Goal: Transaction & Acquisition: Obtain resource

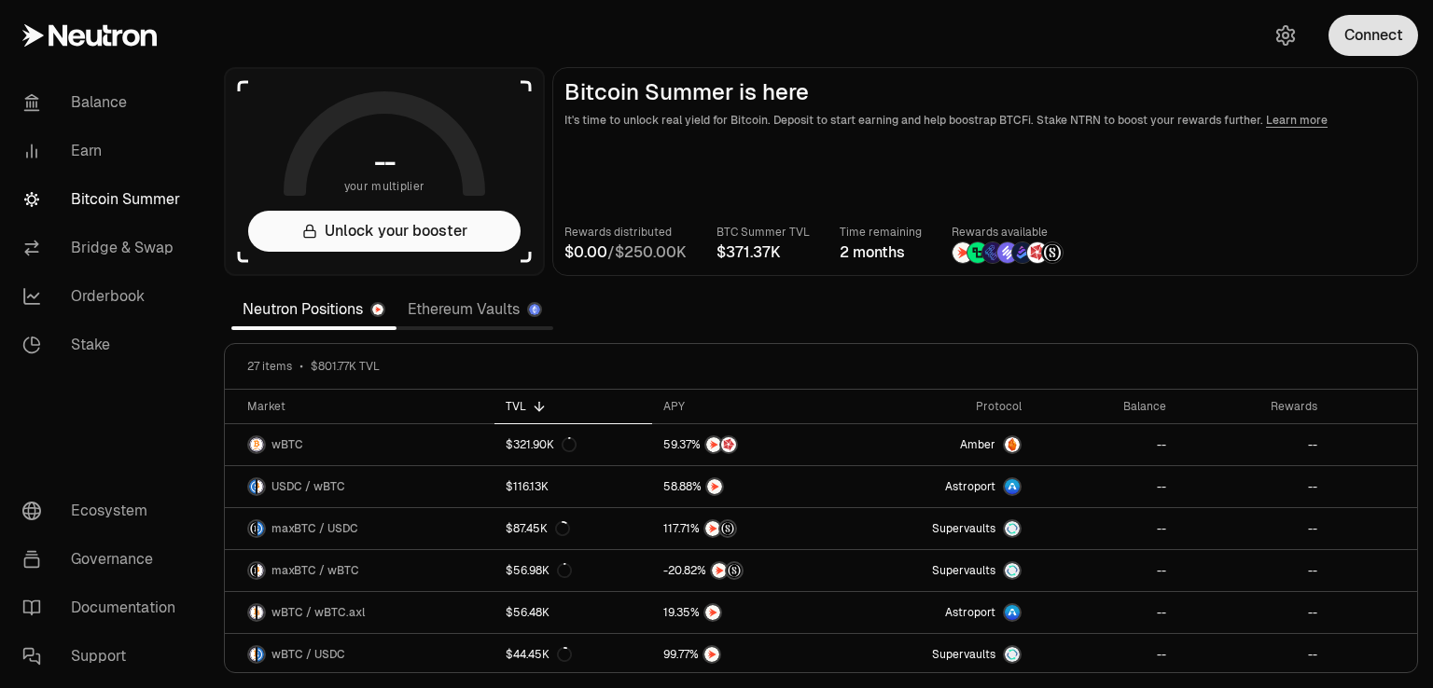
click at [1362, 45] on button "Connect" at bounding box center [1373, 35] width 90 height 41
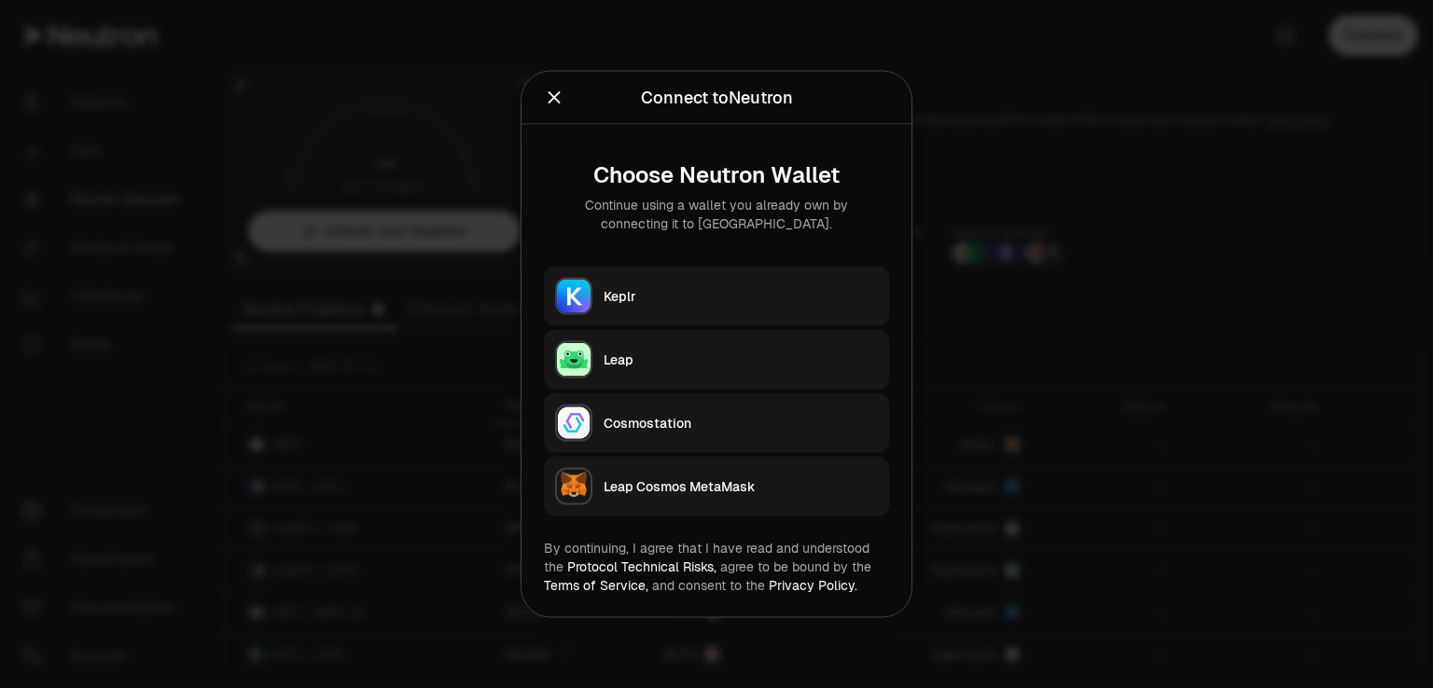
click at [629, 358] on div "Leap" at bounding box center [740, 360] width 274 height 19
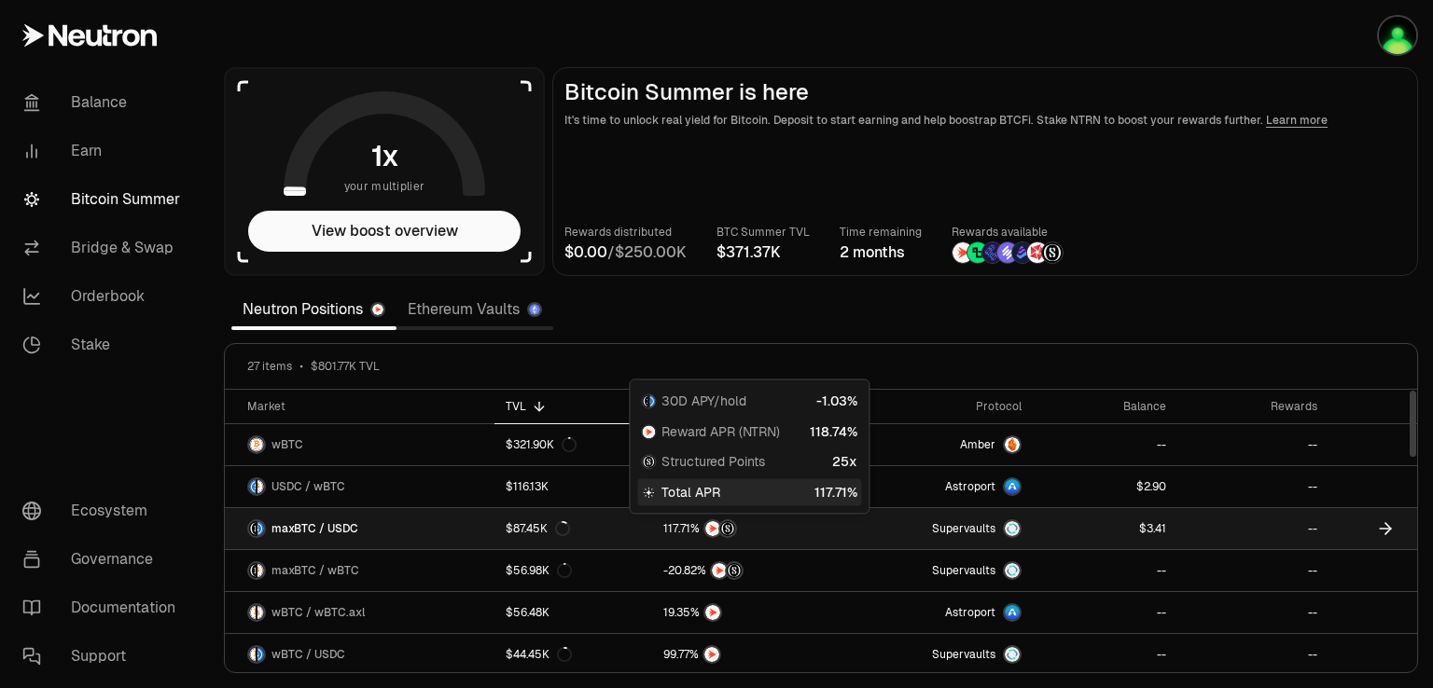
click at [743, 522] on div at bounding box center [747, 528] width 169 height 19
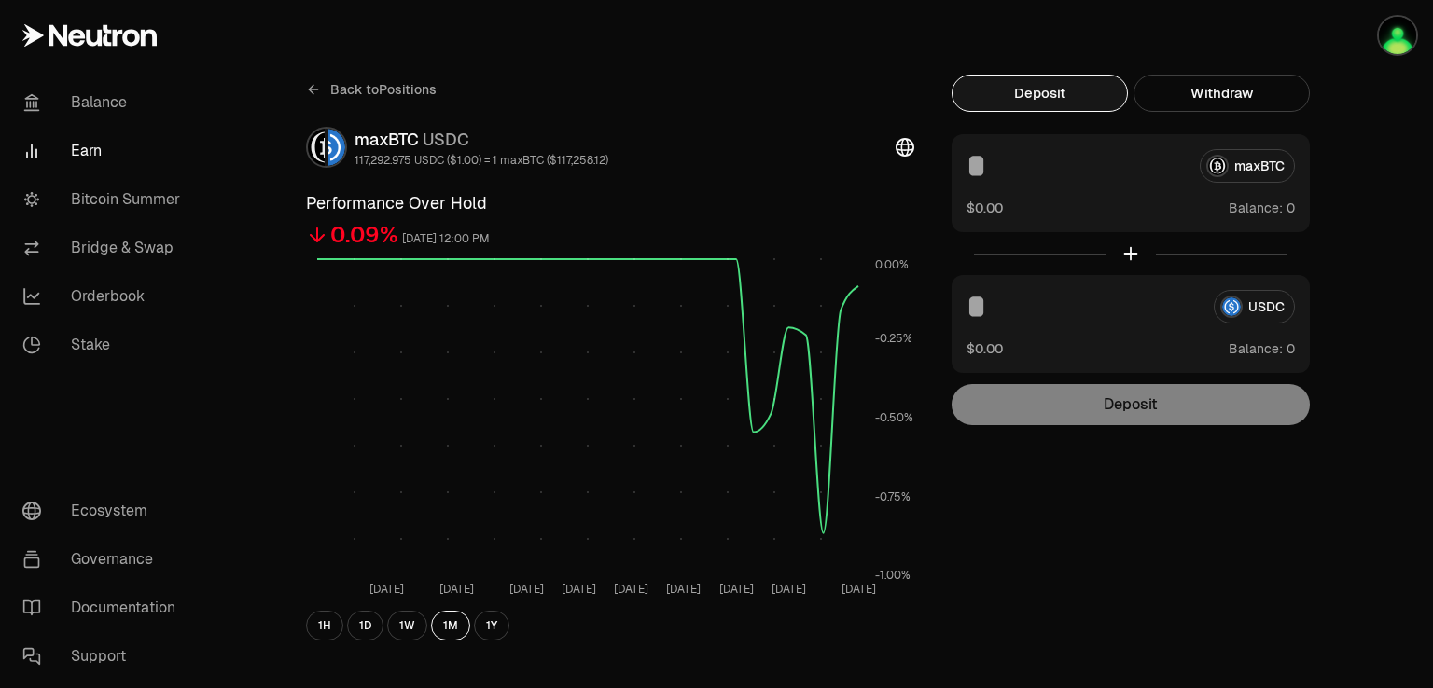
click at [76, 142] on link "Earn" at bounding box center [104, 151] width 194 height 48
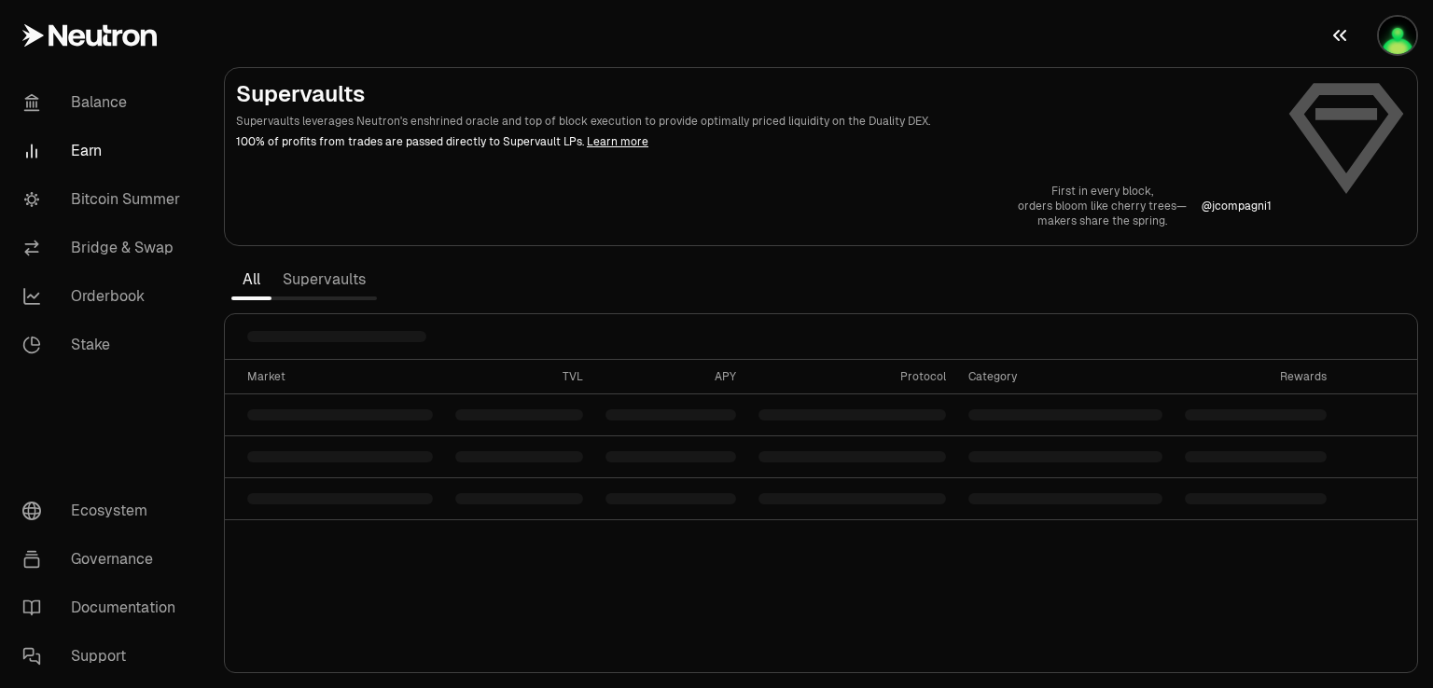
click at [1399, 36] on img "button" at bounding box center [1396, 35] width 37 height 37
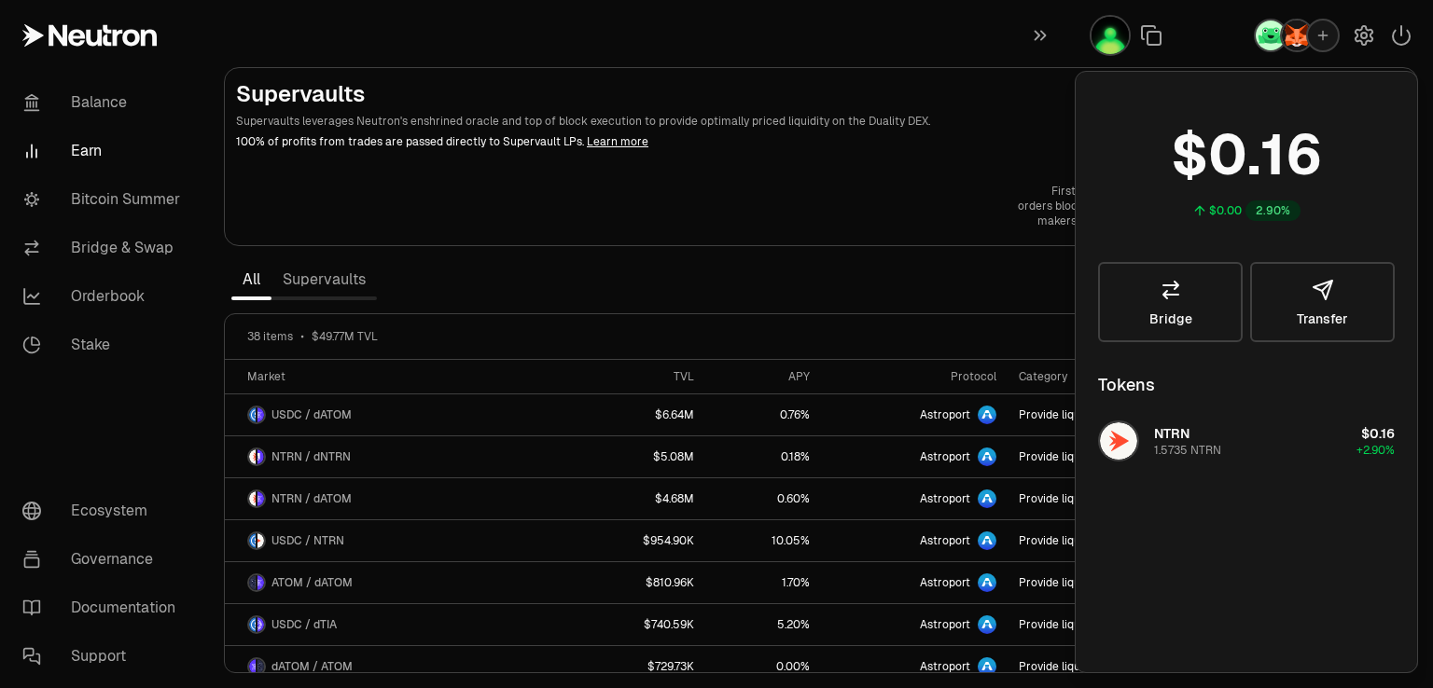
click at [974, 196] on div "First in every block, orders bloom like cherry trees— makers share the spring. …" at bounding box center [821, 206] width 1170 height 45
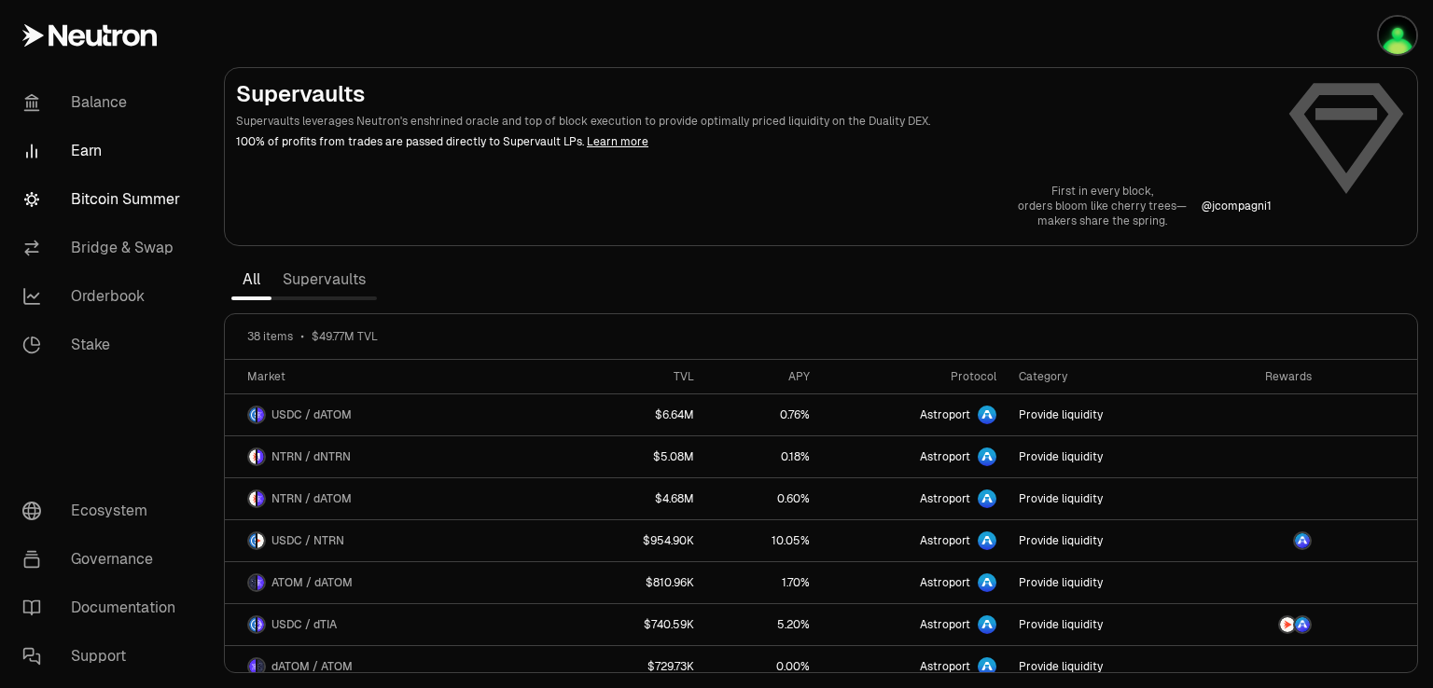
click at [136, 203] on link "Bitcoin Summer" at bounding box center [104, 199] width 194 height 48
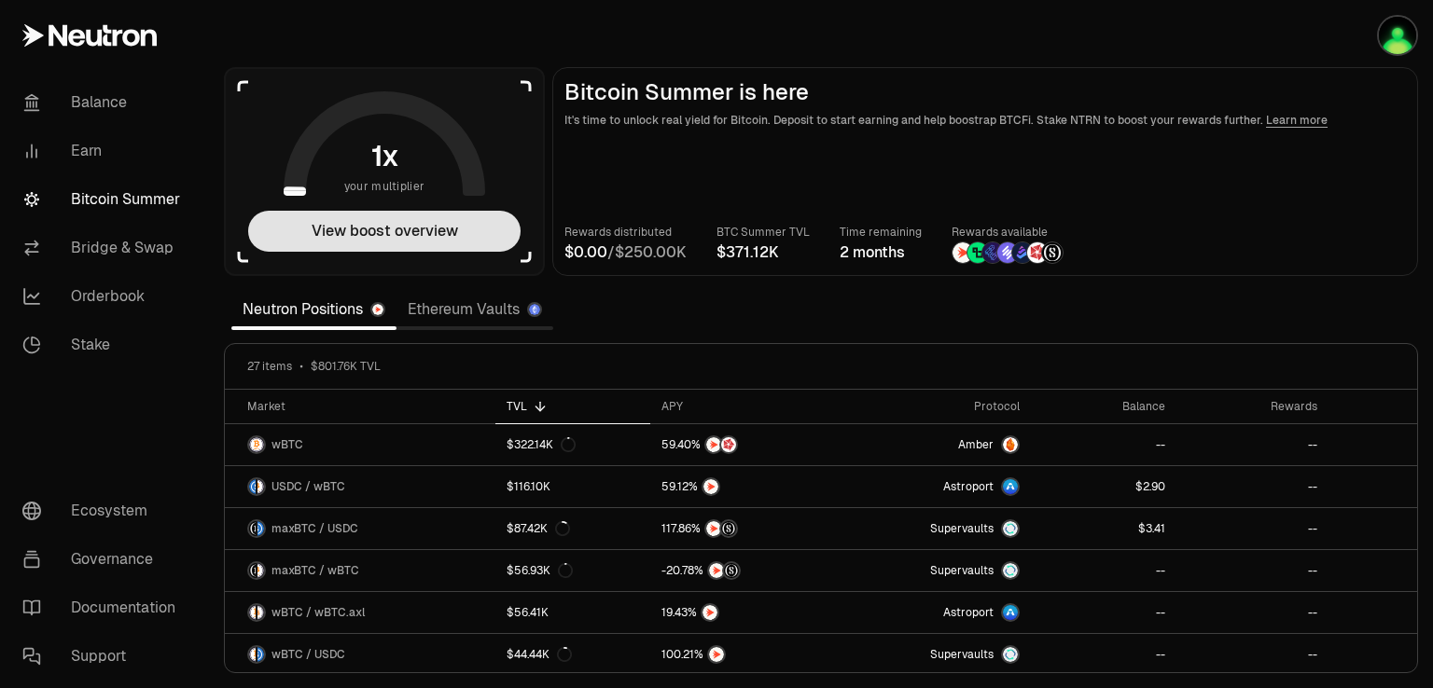
click at [388, 229] on button "View boost overview" at bounding box center [384, 231] width 272 height 41
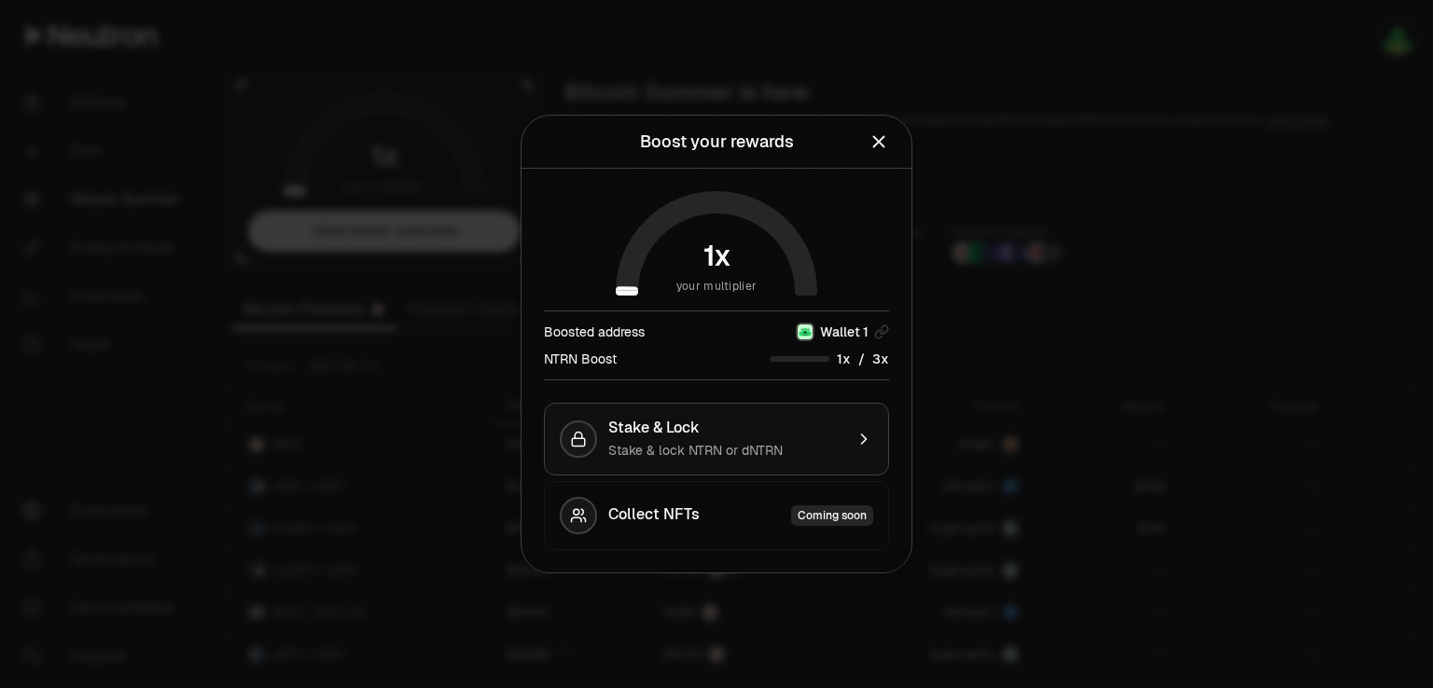
click at [590, 433] on div "button" at bounding box center [578, 439] width 37 height 37
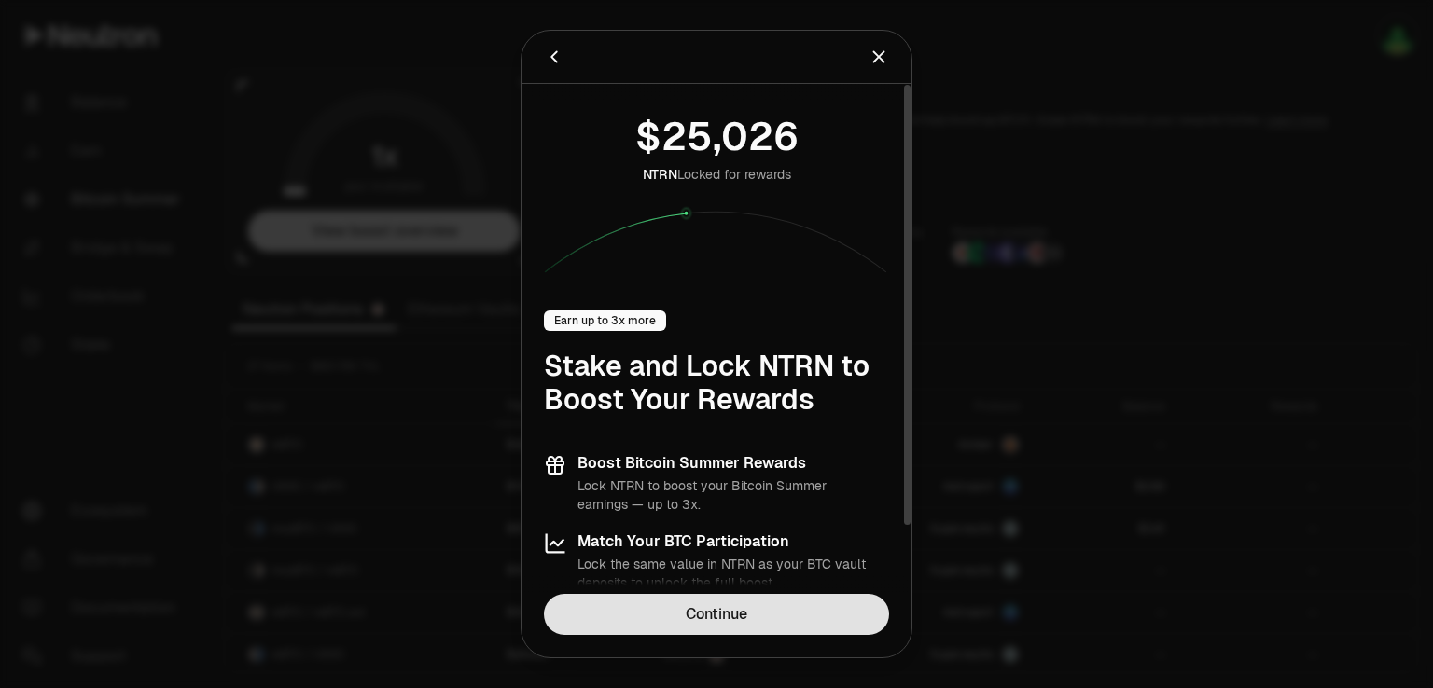
click at [707, 616] on link "Continue" at bounding box center [716, 614] width 345 height 41
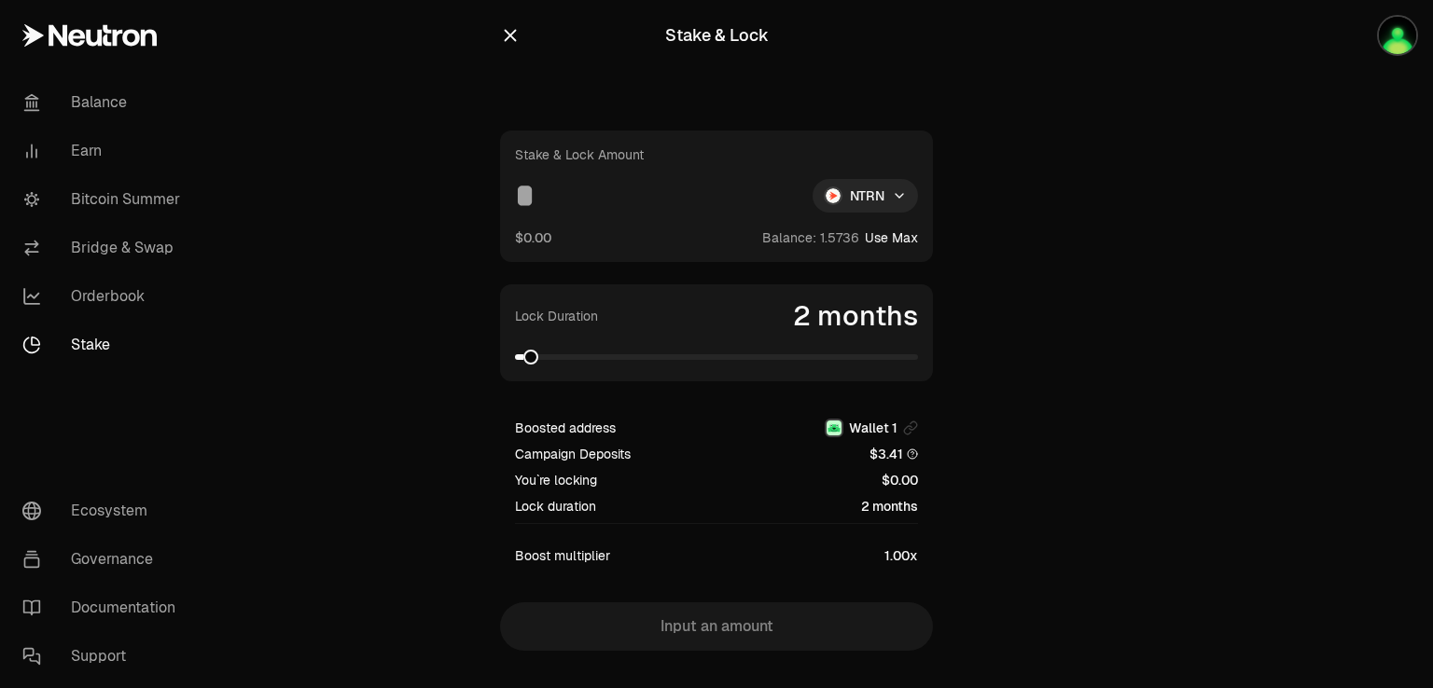
click at [587, 202] on input at bounding box center [656, 196] width 283 height 34
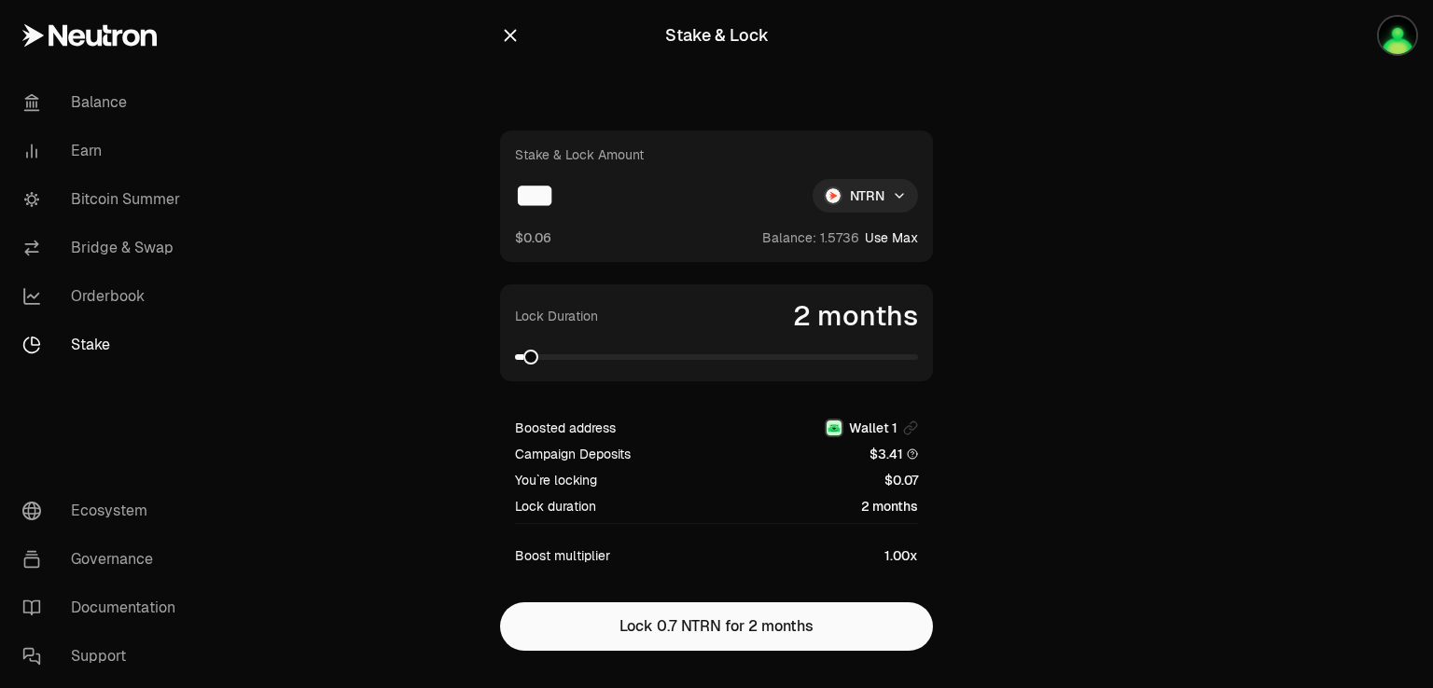
type input "***"
click at [918, 365] on span at bounding box center [910, 357] width 15 height 15
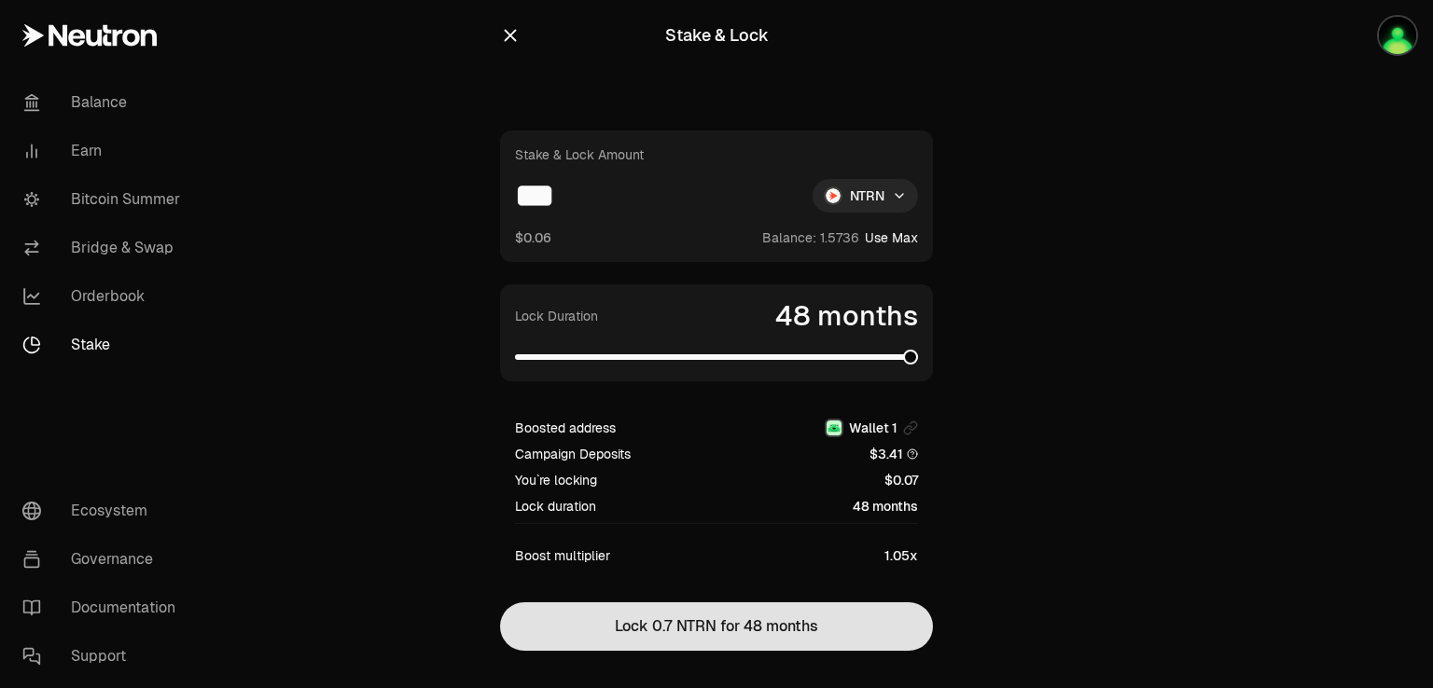
click at [710, 617] on button "Lock 0.7 NTRN for 48 months" at bounding box center [716, 627] width 433 height 48
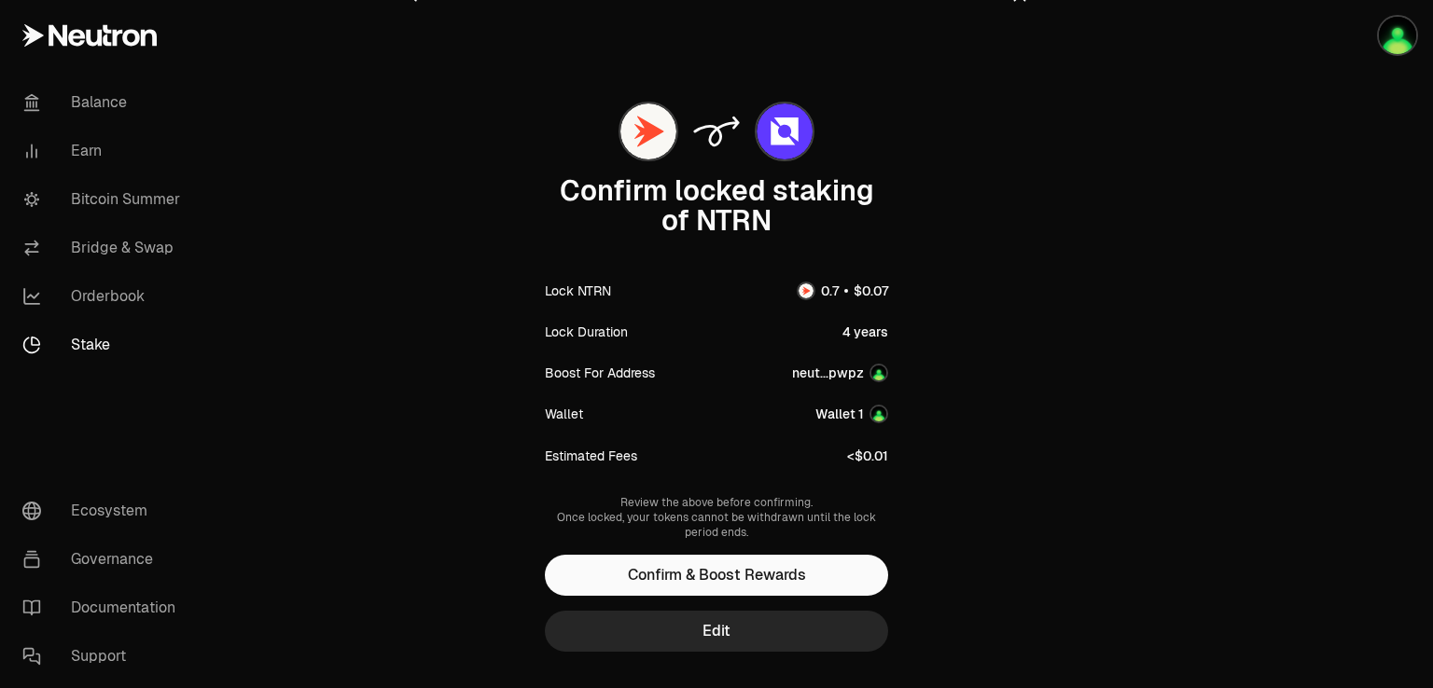
scroll to position [78, 0]
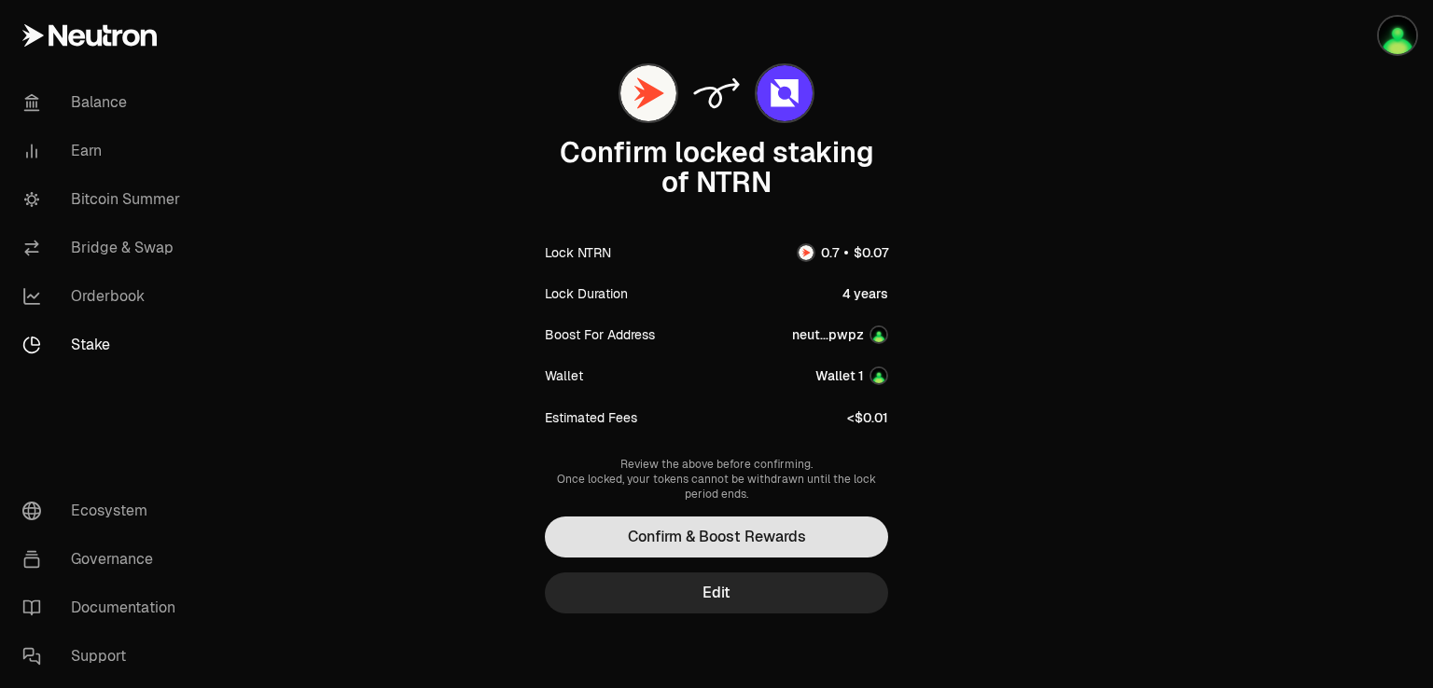
click at [687, 534] on button "Confirm & Boost Rewards" at bounding box center [716, 537] width 343 height 41
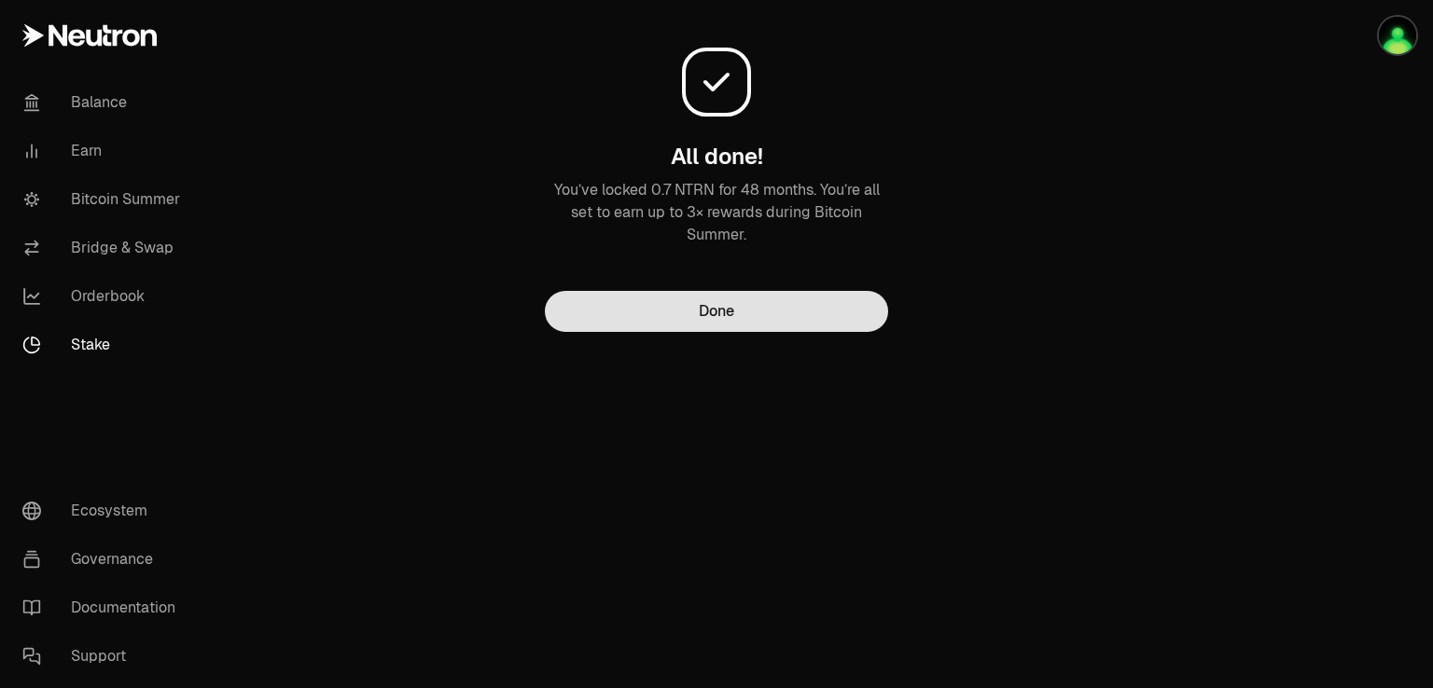
click at [727, 317] on button "Done" at bounding box center [716, 311] width 343 height 41
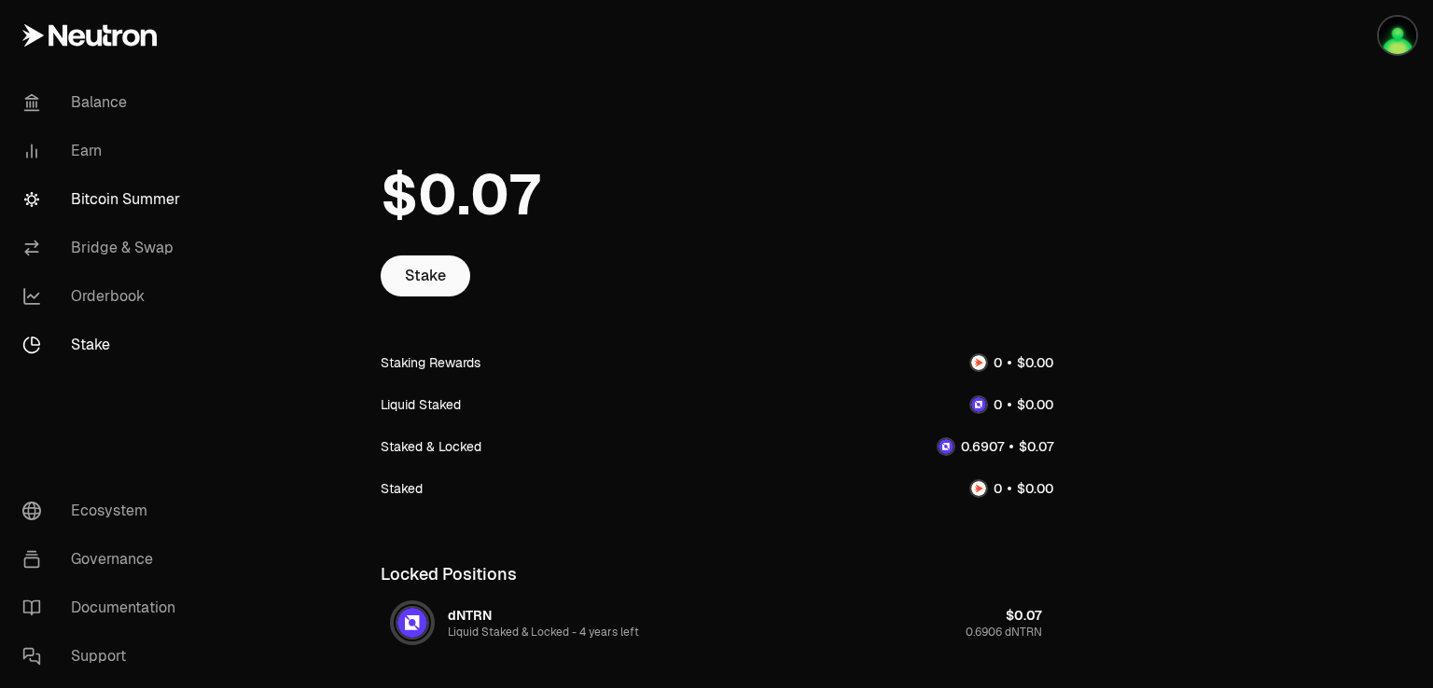
click at [151, 217] on link "Bitcoin Summer" at bounding box center [104, 199] width 194 height 48
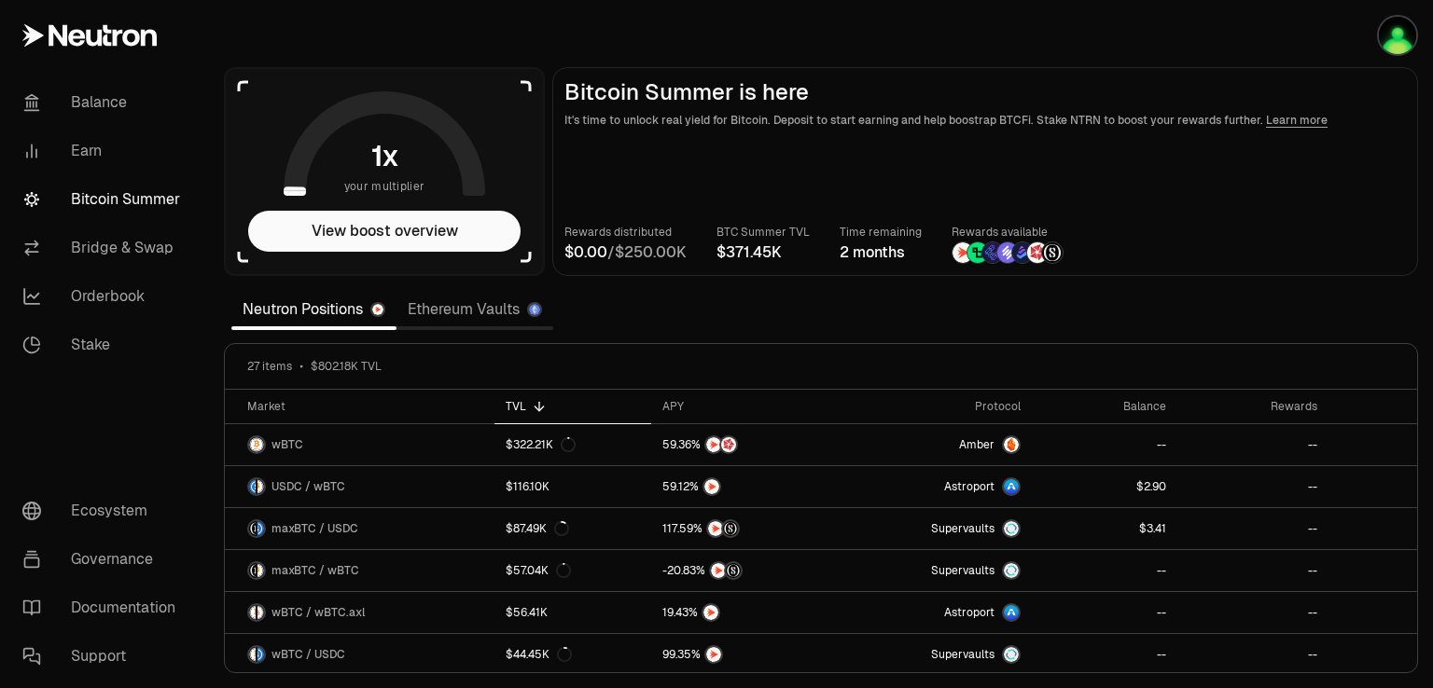
click at [422, 155] on icon at bounding box center [384, 143] width 201 height 104
click at [407, 234] on button "View boost overview" at bounding box center [384, 231] width 272 height 41
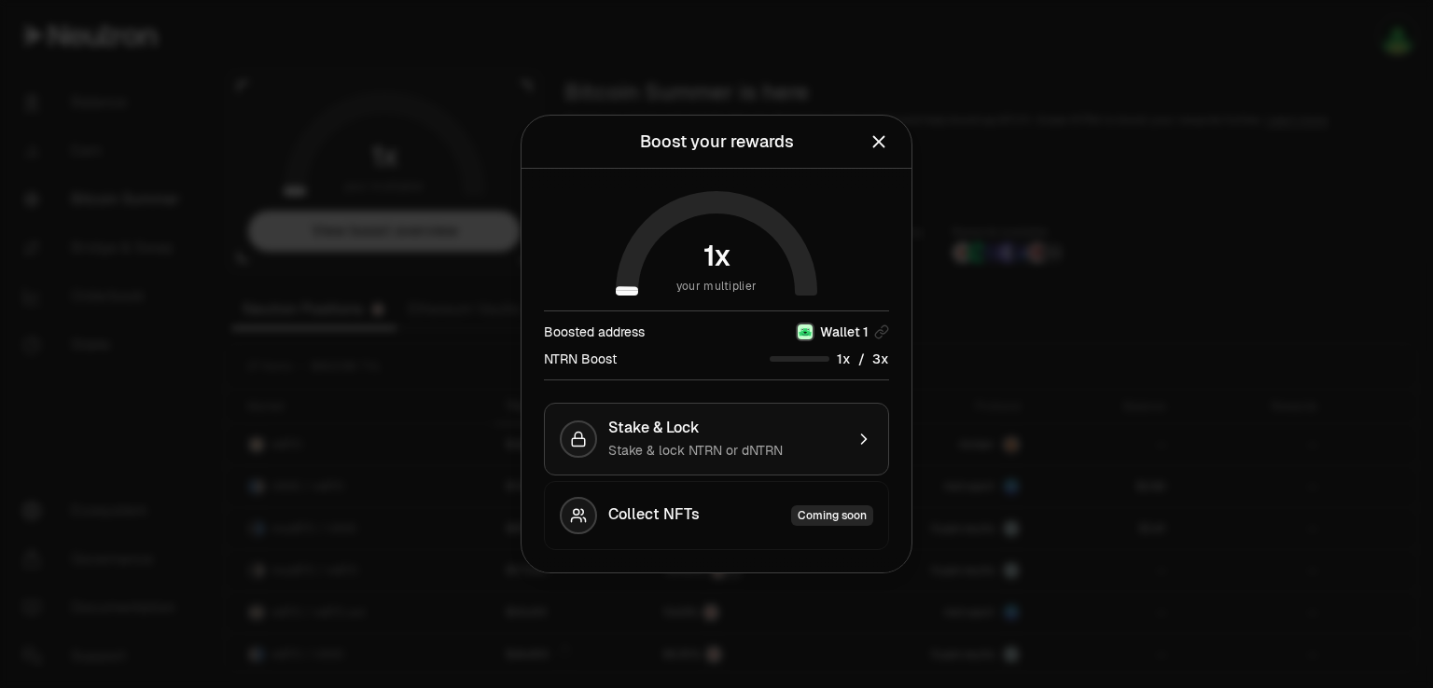
click at [640, 442] on span "Stake & lock NTRN or dNTRN" at bounding box center [695, 450] width 174 height 17
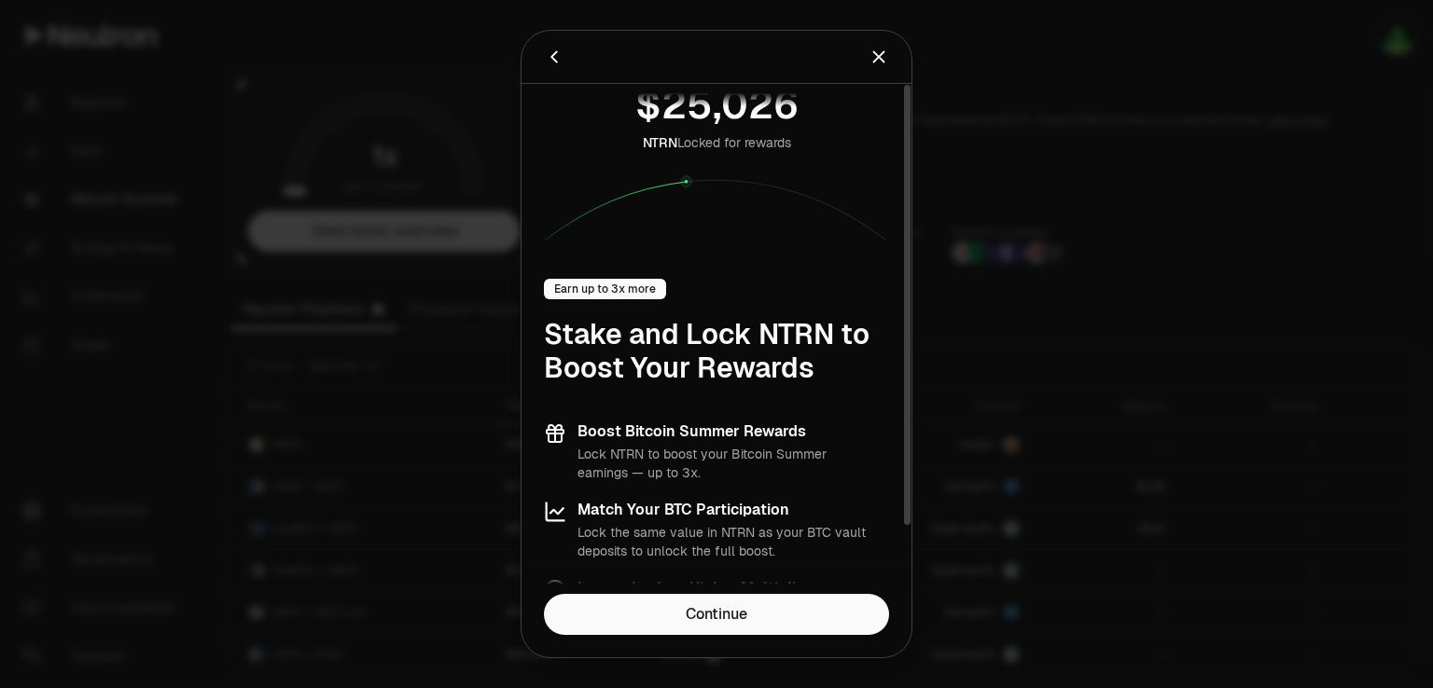
scroll to position [78, 0]
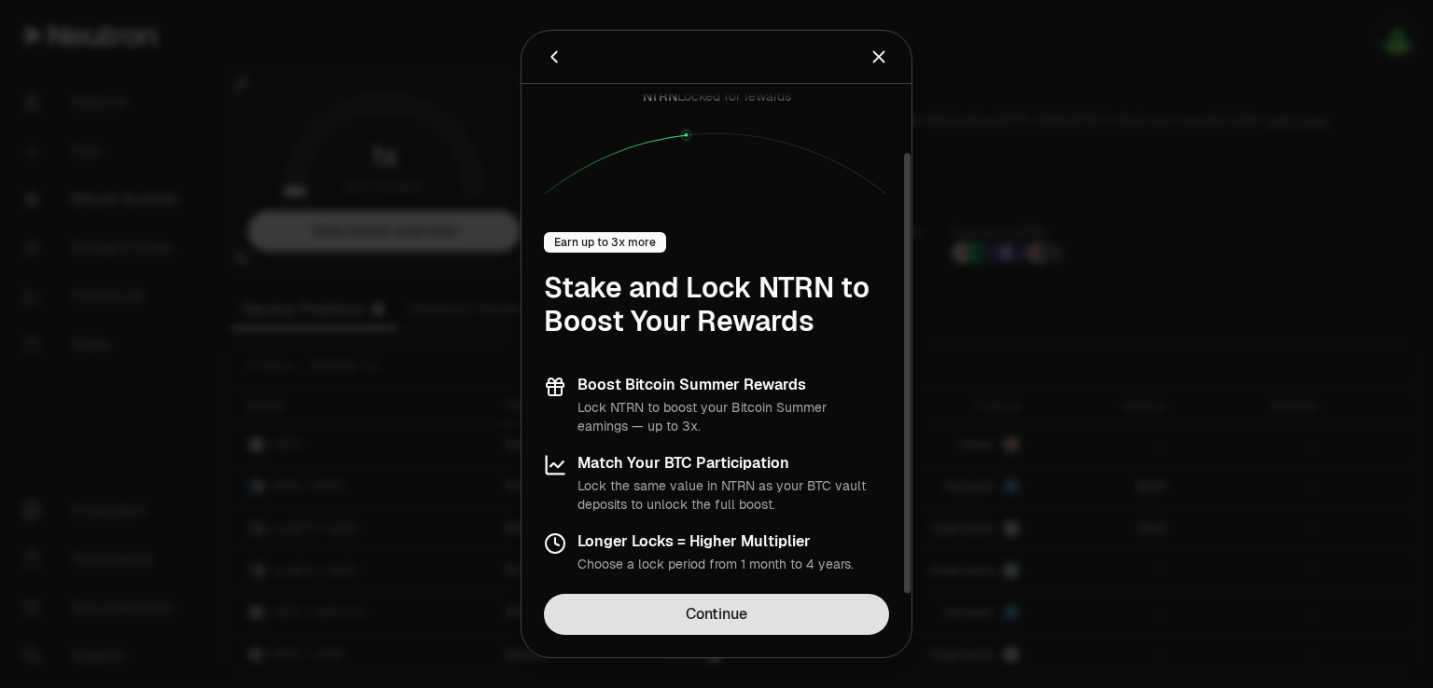
click at [686, 606] on link "Continue" at bounding box center [716, 614] width 345 height 41
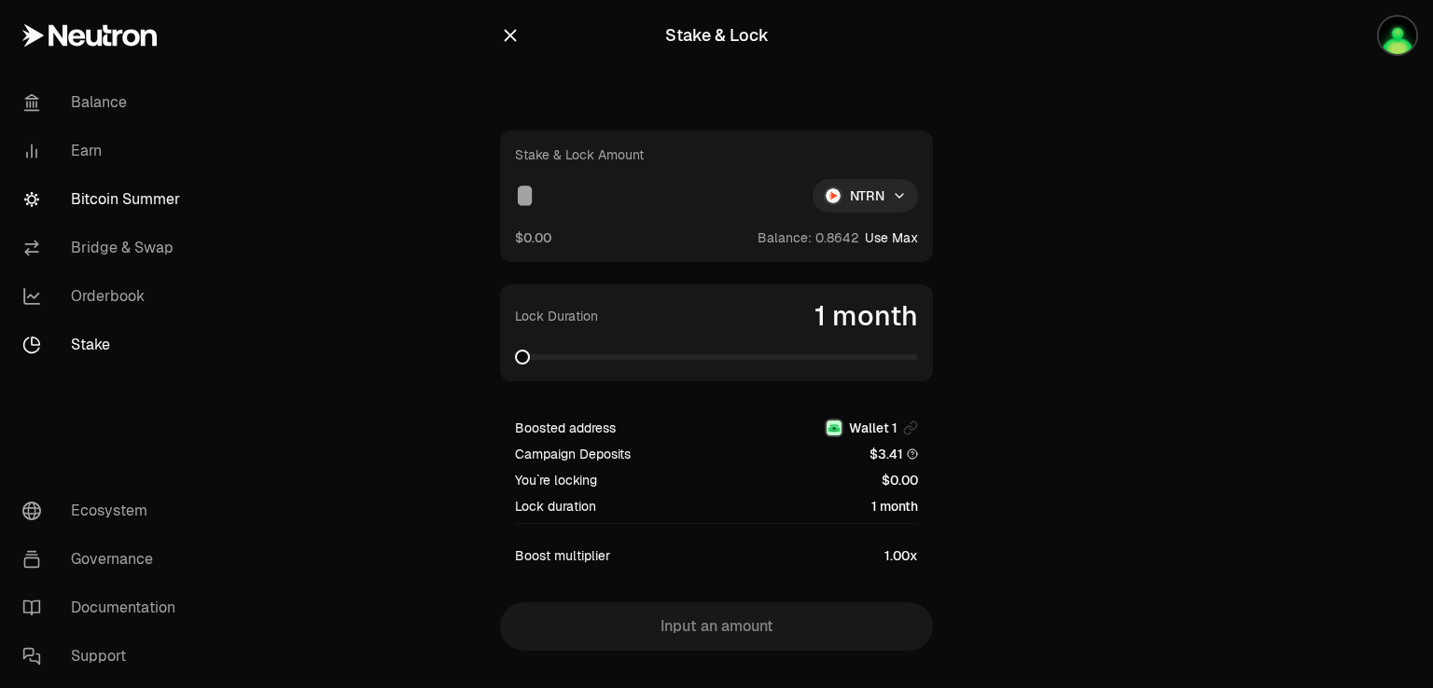
click at [111, 195] on link "Bitcoin Summer" at bounding box center [104, 199] width 194 height 48
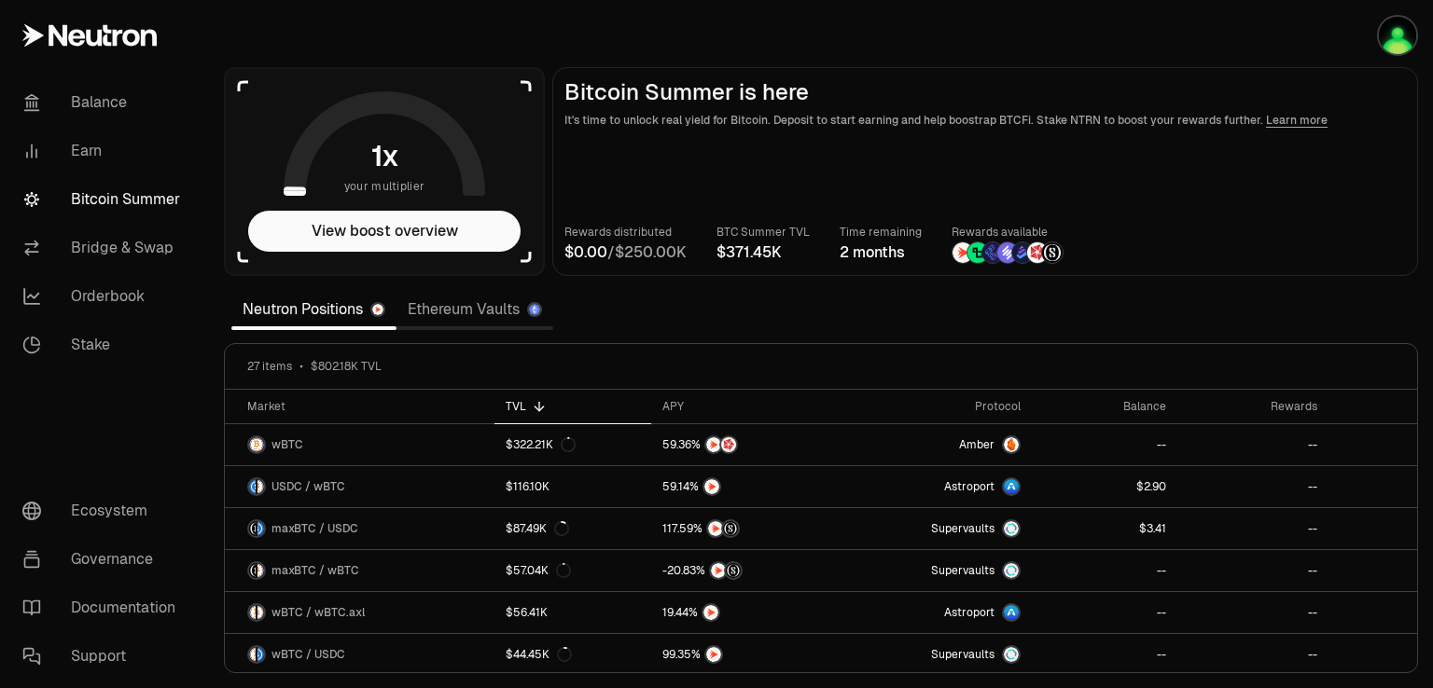
click at [441, 312] on link "Ethereum Vaults" at bounding box center [474, 309] width 157 height 37
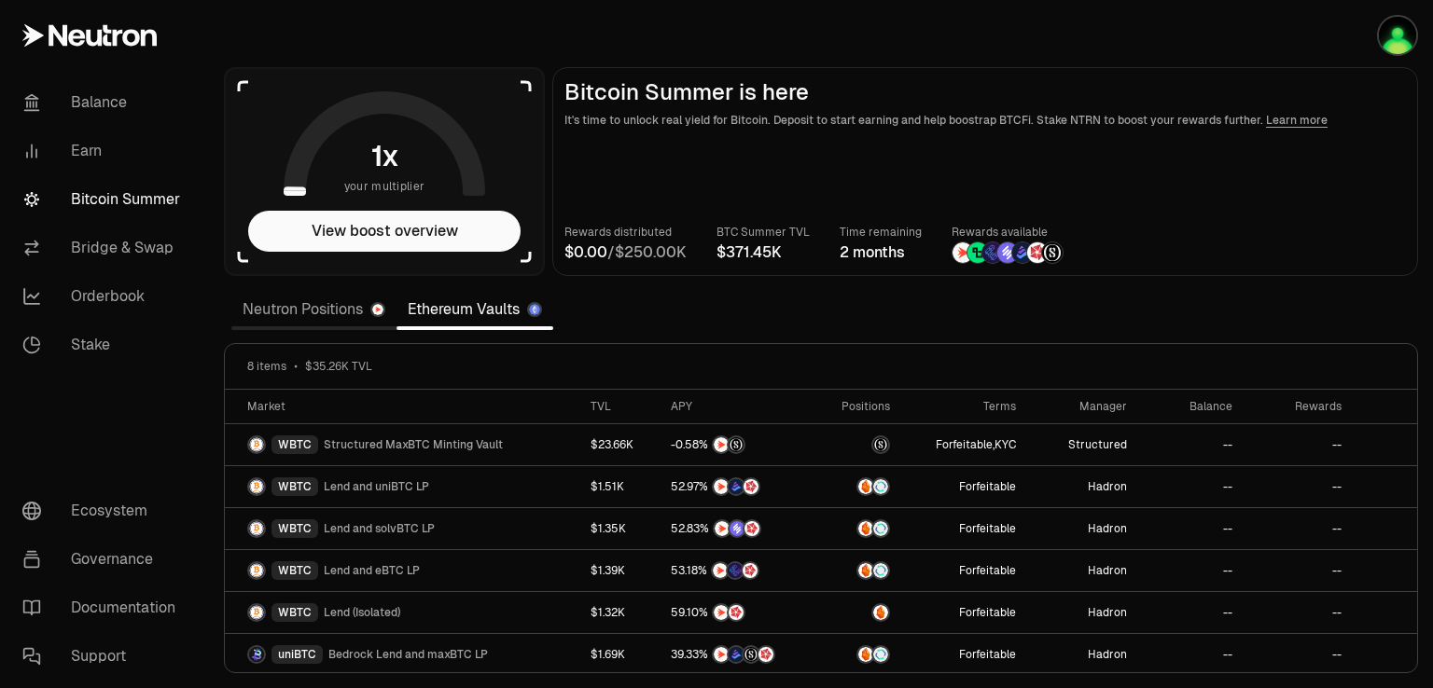
click at [298, 307] on link "Neutron Positions" at bounding box center [313, 309] width 165 height 37
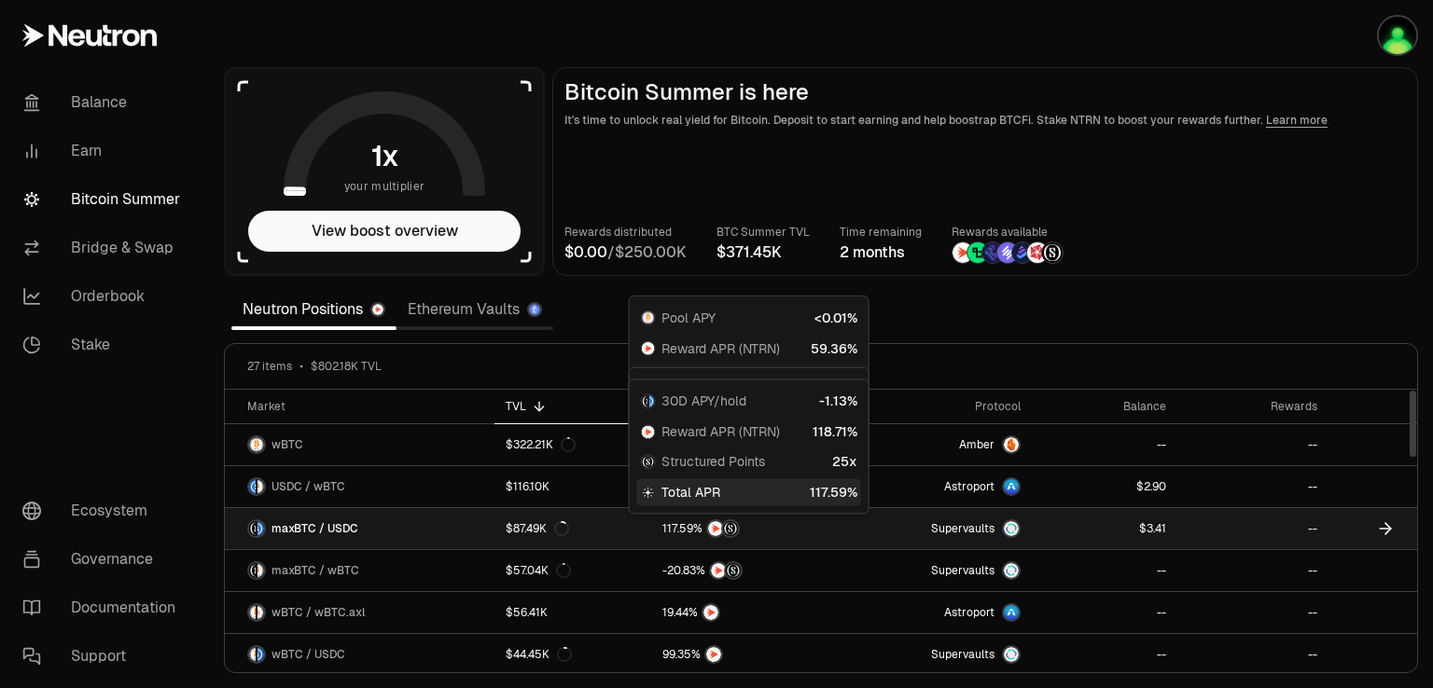
scroll to position [93, 0]
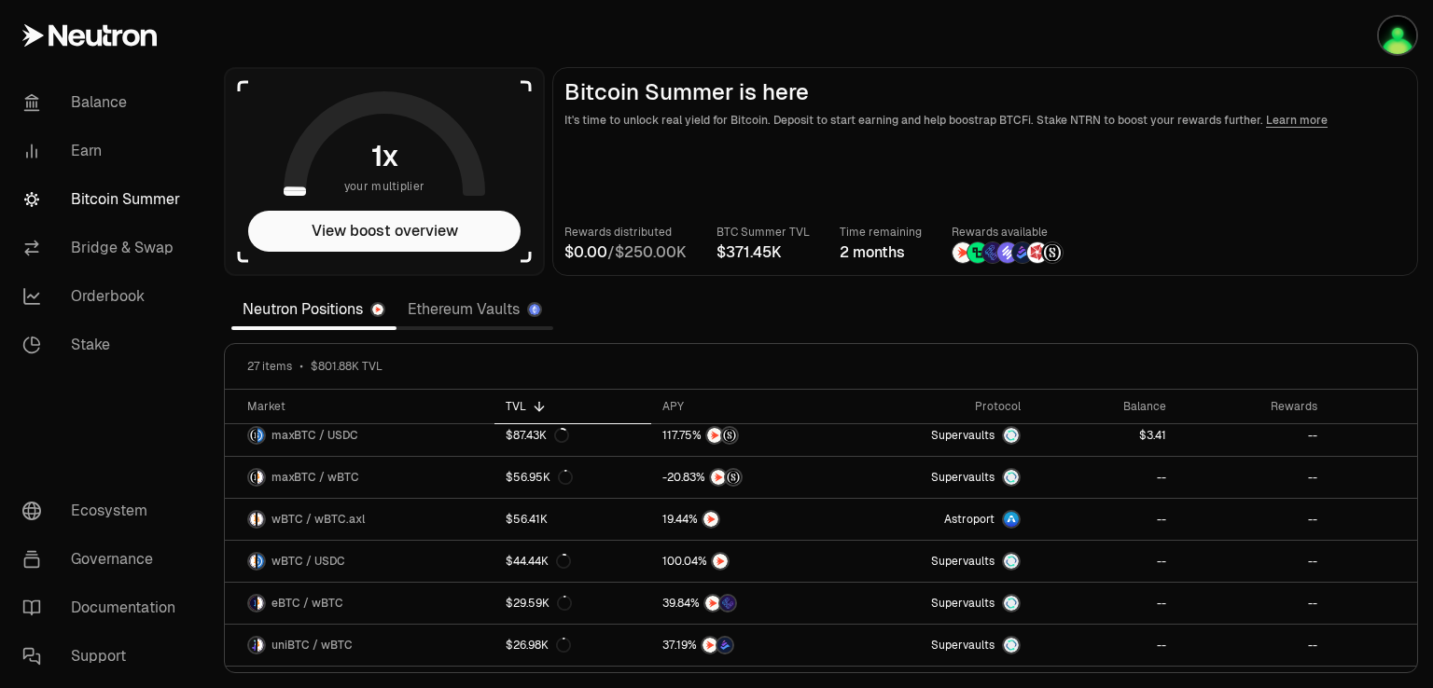
click at [463, 301] on link "Ethereum Vaults" at bounding box center [474, 309] width 157 height 37
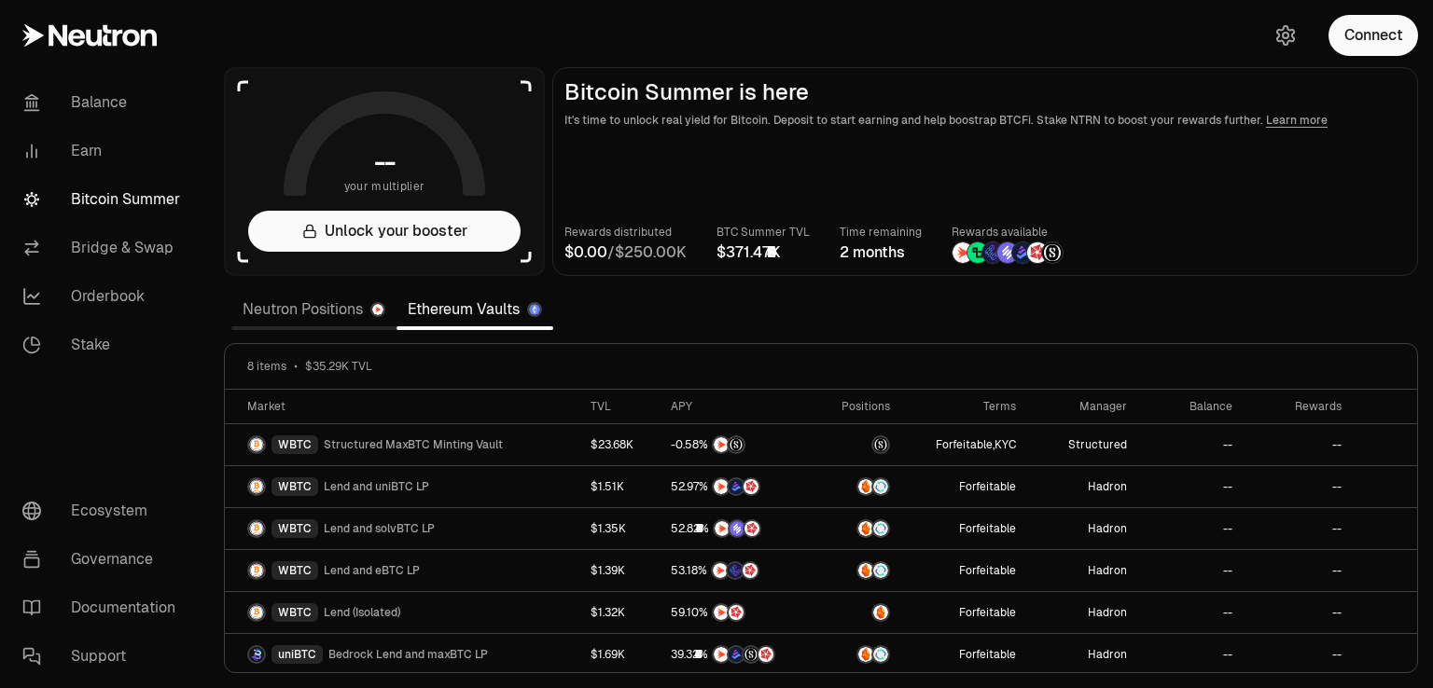
click at [319, 305] on link "Neutron Positions" at bounding box center [313, 309] width 165 height 37
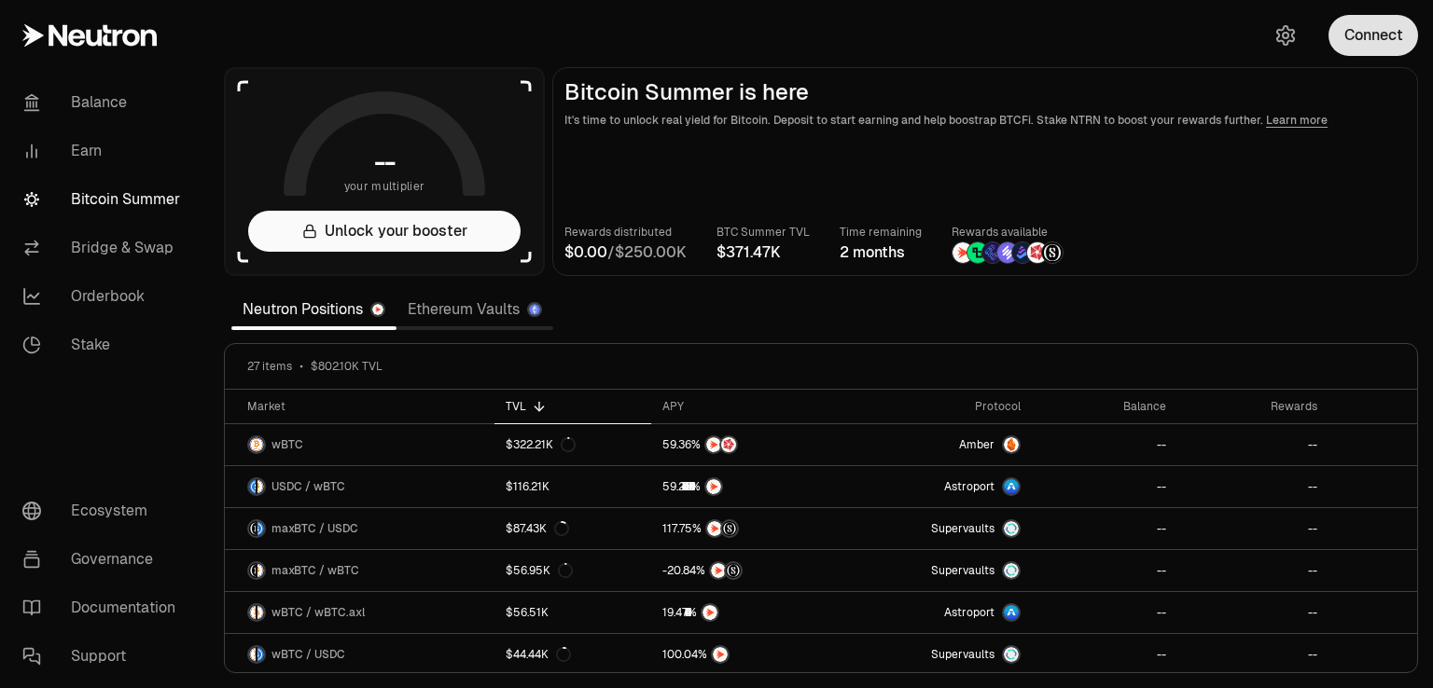
click at [1407, 40] on button "Connect" at bounding box center [1373, 35] width 90 height 41
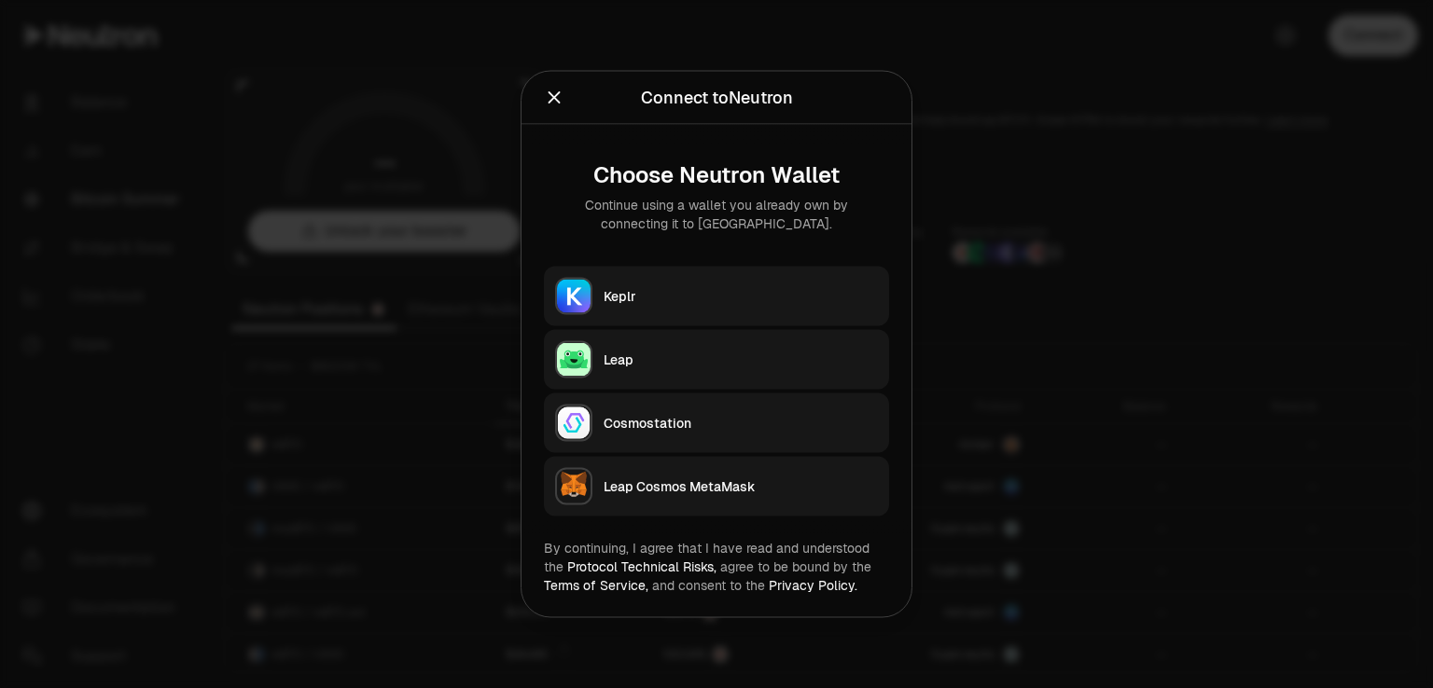
click at [645, 352] on div "Leap" at bounding box center [740, 360] width 274 height 19
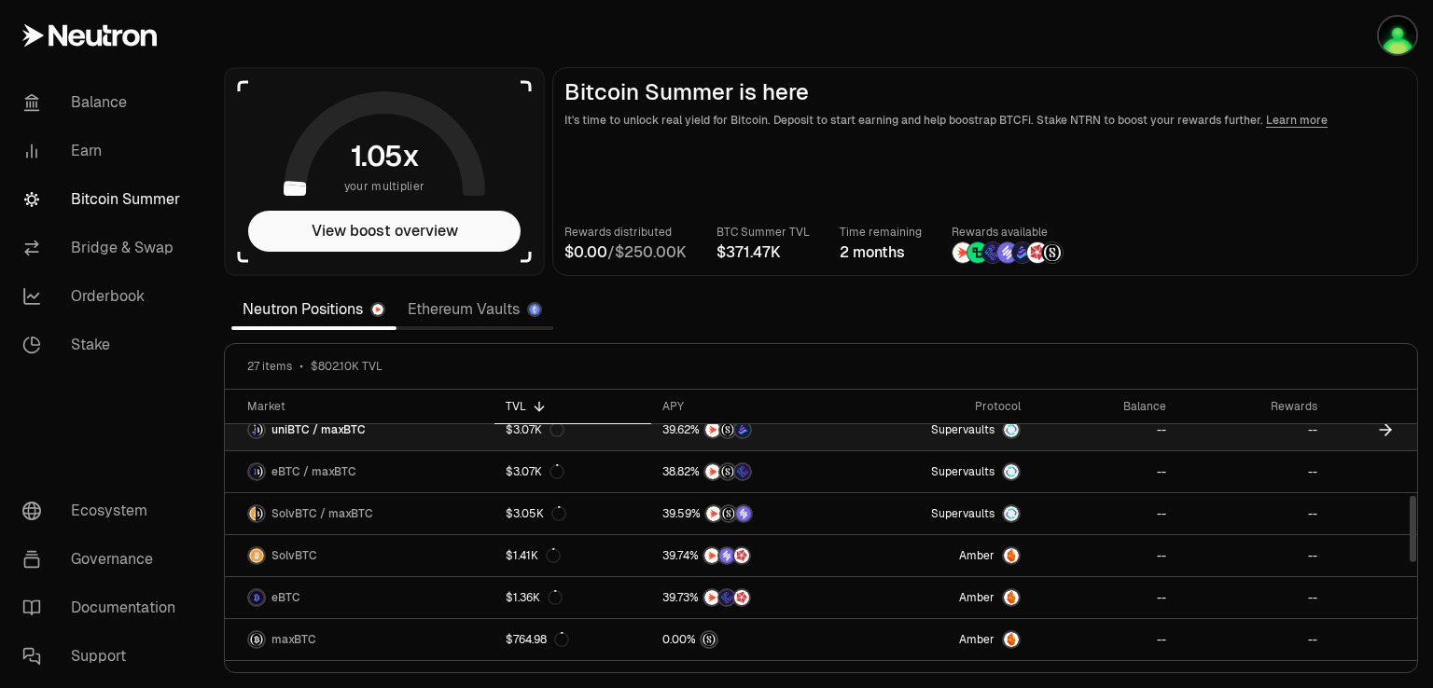
scroll to position [560, 0]
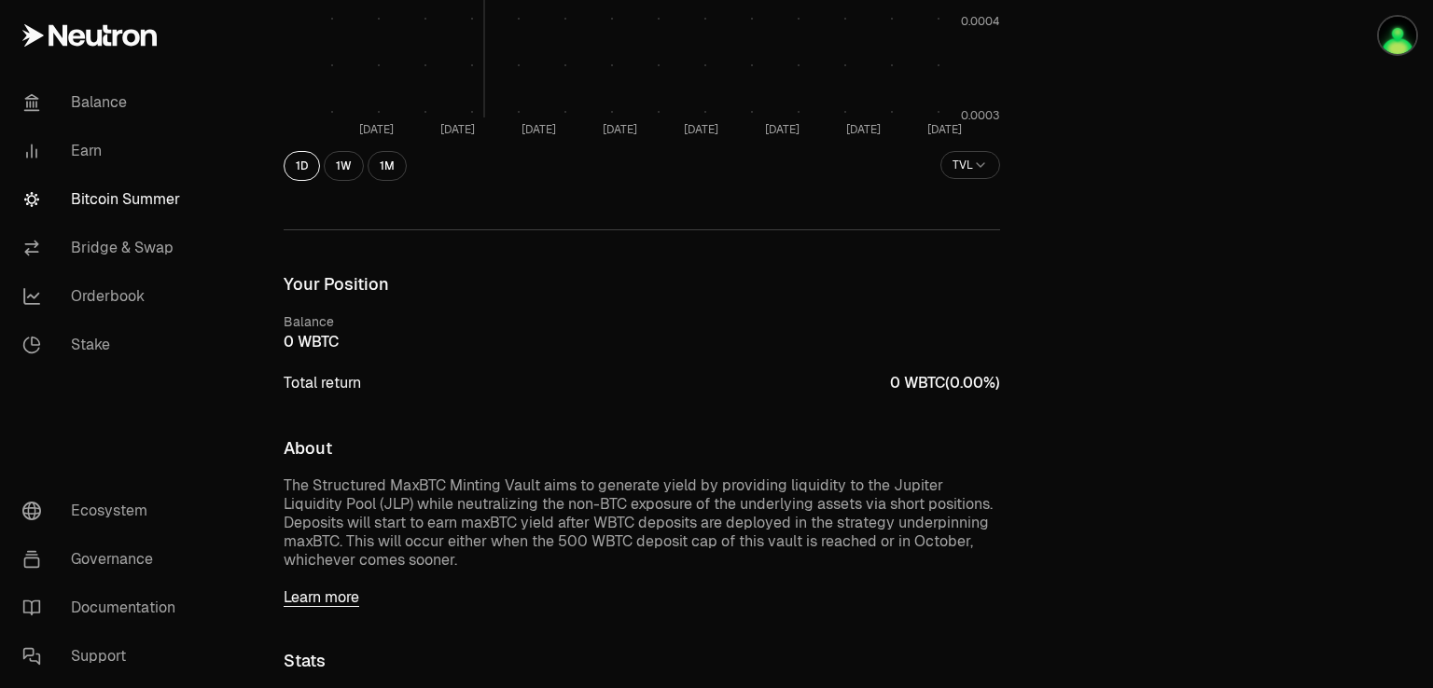
scroll to position [653, 0]
